Goal: Transaction & Acquisition: Purchase product/service

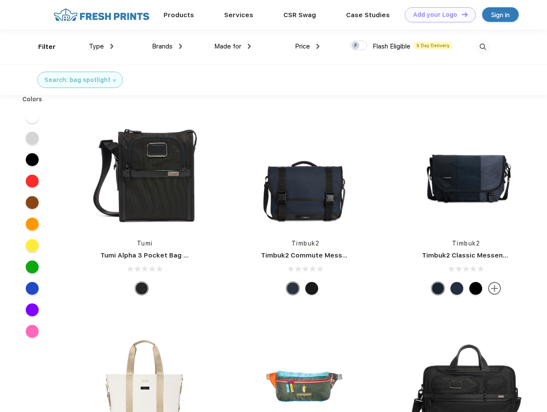
click at [437, 15] on link "Add your Logo Design Tool" at bounding box center [440, 14] width 71 height 15
click at [0, 0] on div "Design Tool" at bounding box center [0, 0] width 0 height 0
click at [461, 14] on link "Add your Logo Design Tool" at bounding box center [440, 14] width 71 height 15
click at [41, 47] on div "Filter" at bounding box center [47, 47] width 18 height 10
click at [101, 46] on span "Type" at bounding box center [96, 46] width 15 height 8
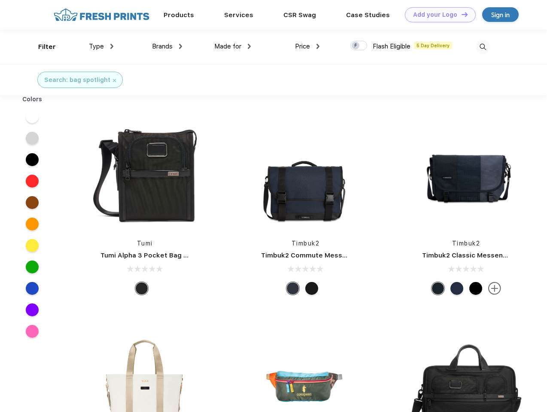
click at [167, 46] on span "Brands" at bounding box center [162, 46] width 21 height 8
click at [233, 46] on span "Made for" at bounding box center [227, 46] width 27 height 8
click at [307, 46] on span "Price" at bounding box center [302, 46] width 15 height 8
click at [359, 46] on div at bounding box center [358, 45] width 17 height 9
click at [356, 46] on input "checkbox" at bounding box center [353, 43] width 6 height 6
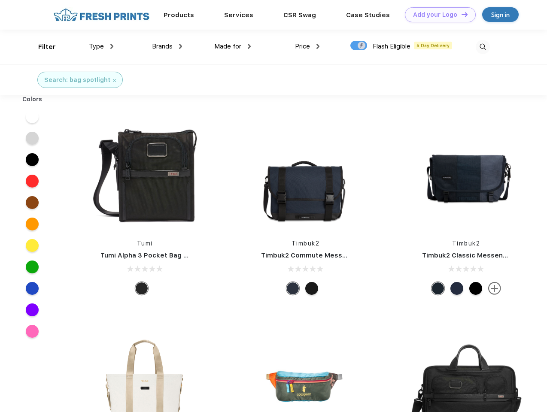
click at [483, 47] on img at bounding box center [483, 47] width 14 height 14
